Goal: Complete application form

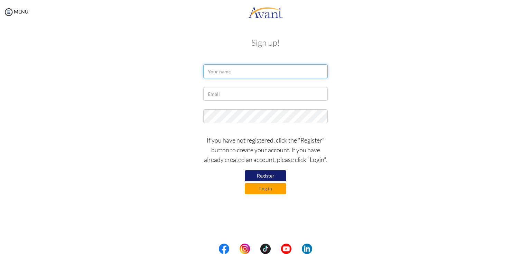
click at [226, 72] on input "text" at bounding box center [265, 71] width 124 height 14
click at [227, 72] on input "text" at bounding box center [265, 71] width 124 height 14
type input "maureen olike"
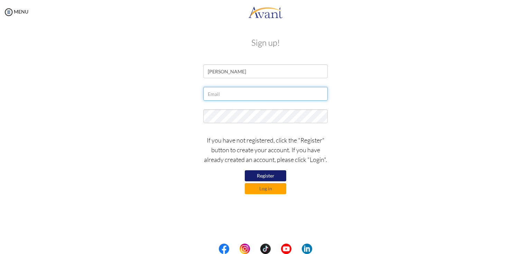
click at [217, 98] on input "text" at bounding box center [265, 94] width 124 height 14
type input "[EMAIL_ADDRESS][DOMAIN_NAME]"
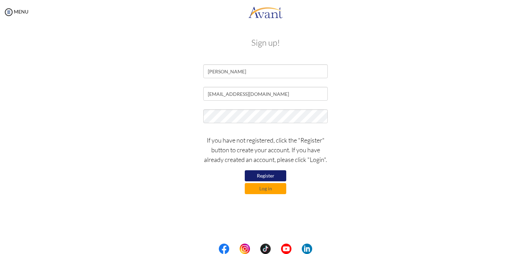
click at [274, 175] on button "Register" at bounding box center [265, 175] width 41 height 11
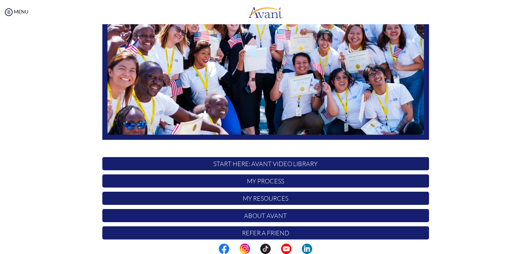
scroll to position [95, 0]
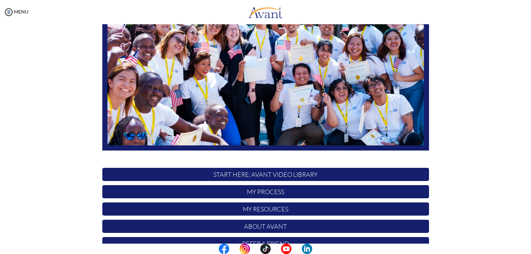
click at [260, 176] on p "START HERE: Avant Video Library" at bounding box center [265, 174] width 326 height 13
